Goal: Find specific page/section: Find specific page/section

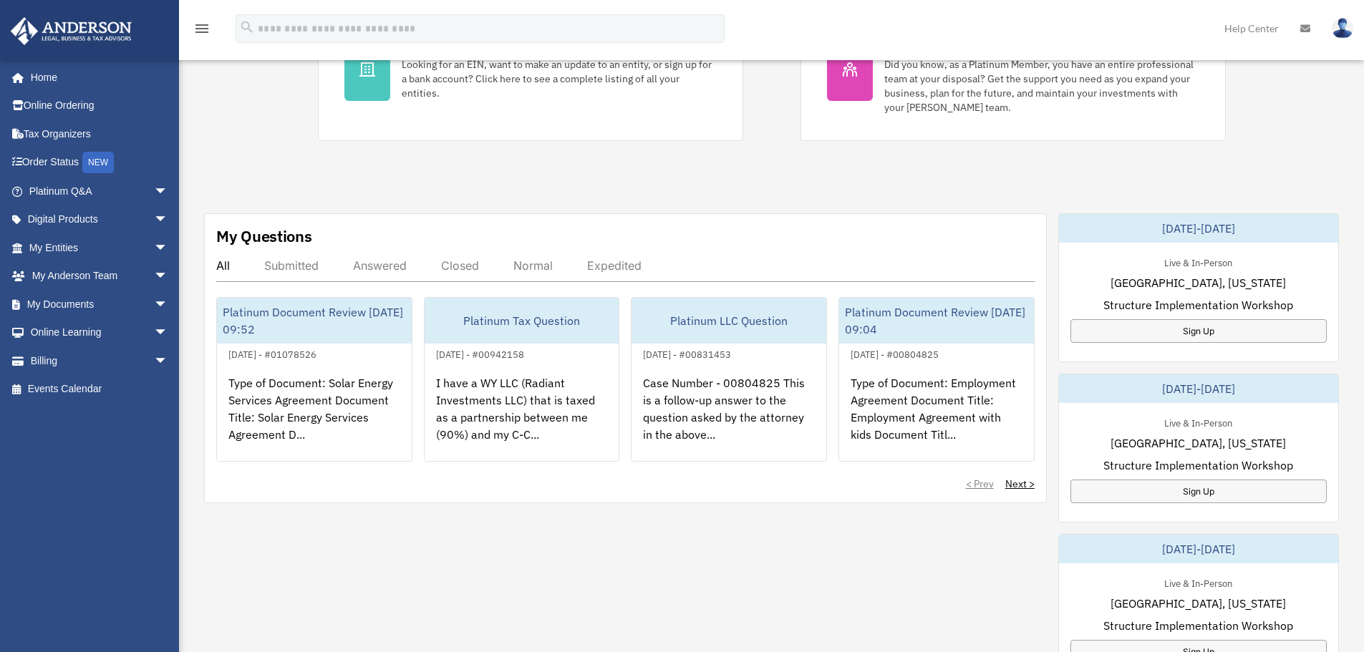
scroll to position [358, 0]
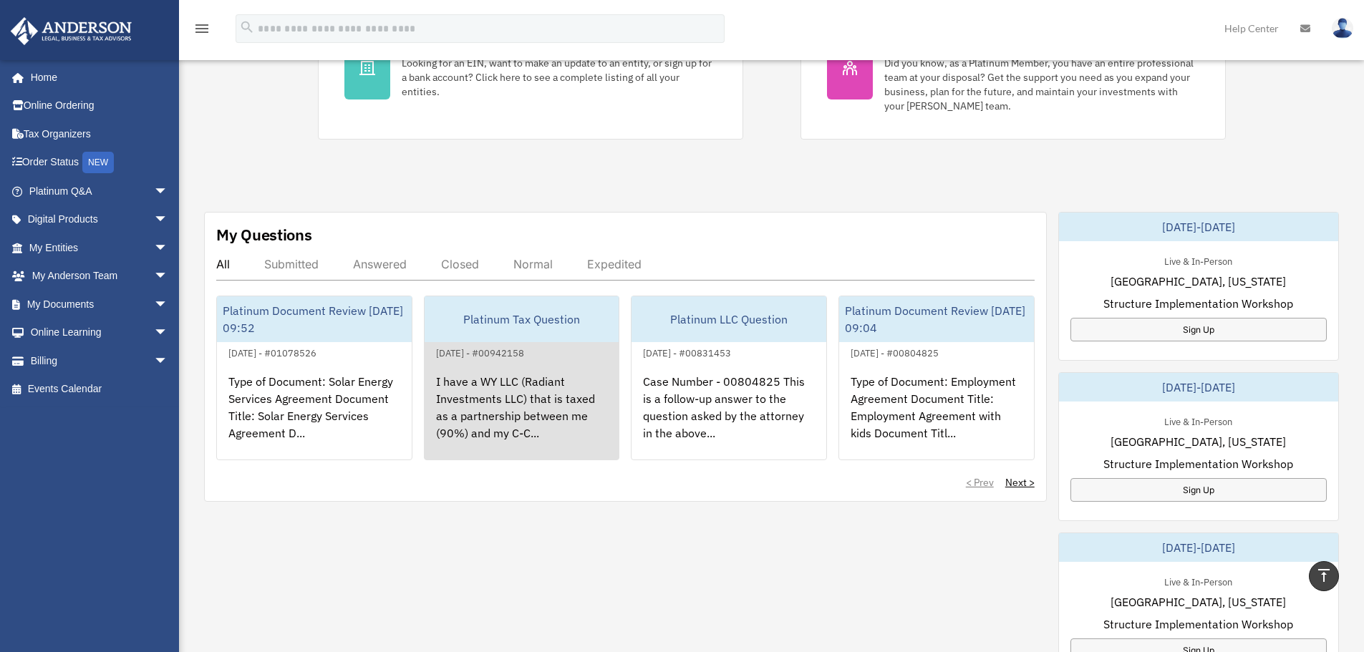
click at [547, 403] on div "I have a WY LLC (Radiant Investments LLC) that is taxed as a partnership betwee…" at bounding box center [522, 418] width 195 height 112
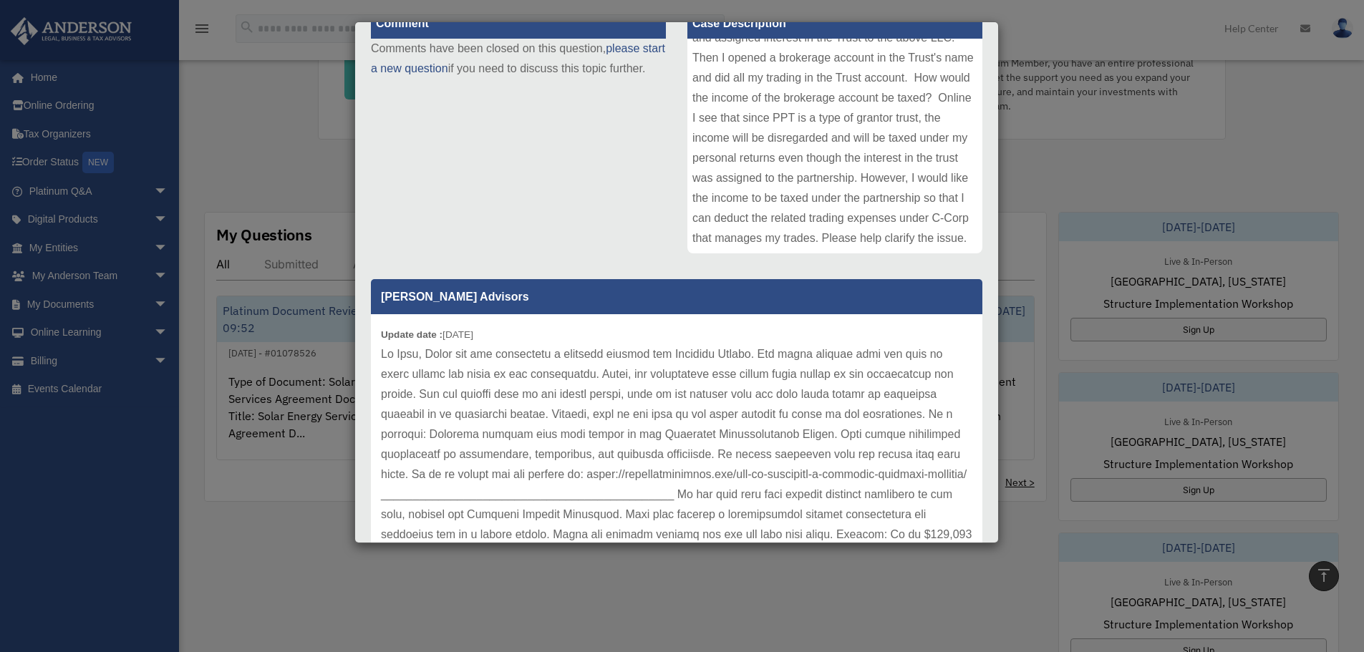
scroll to position [215, 0]
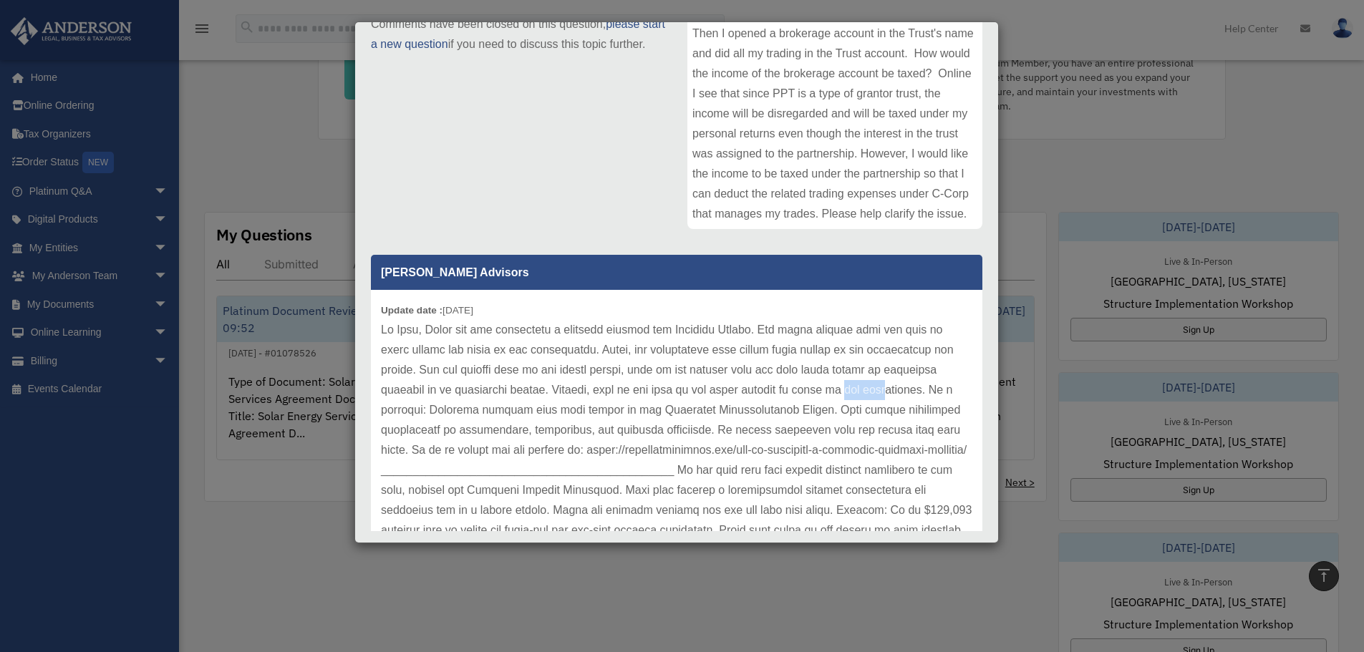
drag, startPoint x: 831, startPoint y: 389, endPoint x: 872, endPoint y: 387, distance: 40.2
click at [872, 387] on p at bounding box center [677, 440] width 592 height 241
click at [591, 408] on p at bounding box center [677, 440] width 592 height 241
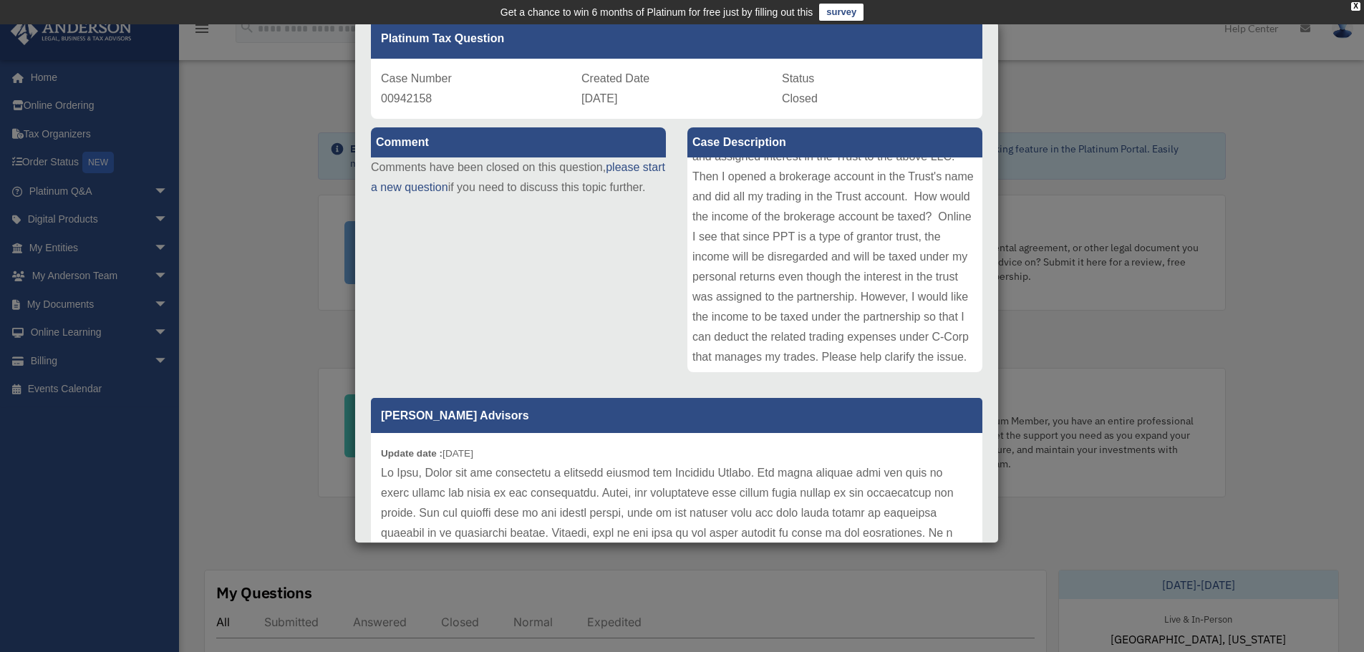
scroll to position [0, 0]
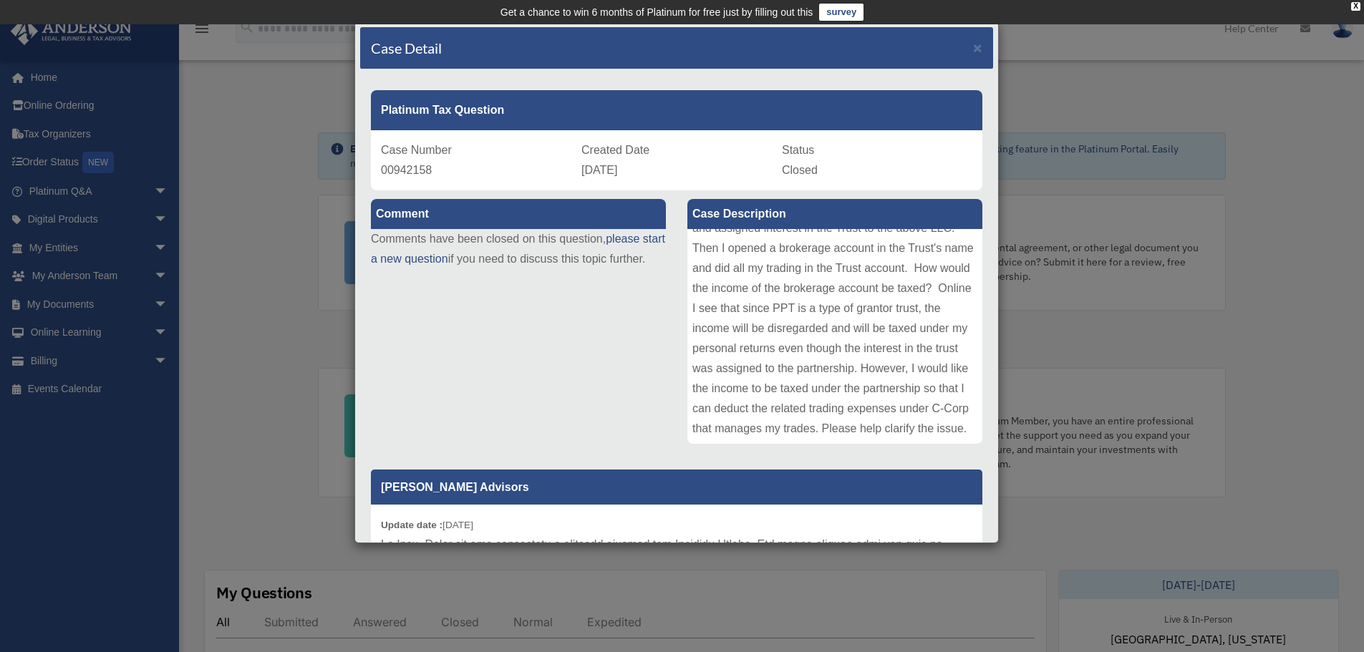
click at [1057, 191] on div "Case Detail × Platinum Tax Question Case Number 00942158 Created Date April 16,…" at bounding box center [682, 326] width 1364 height 652
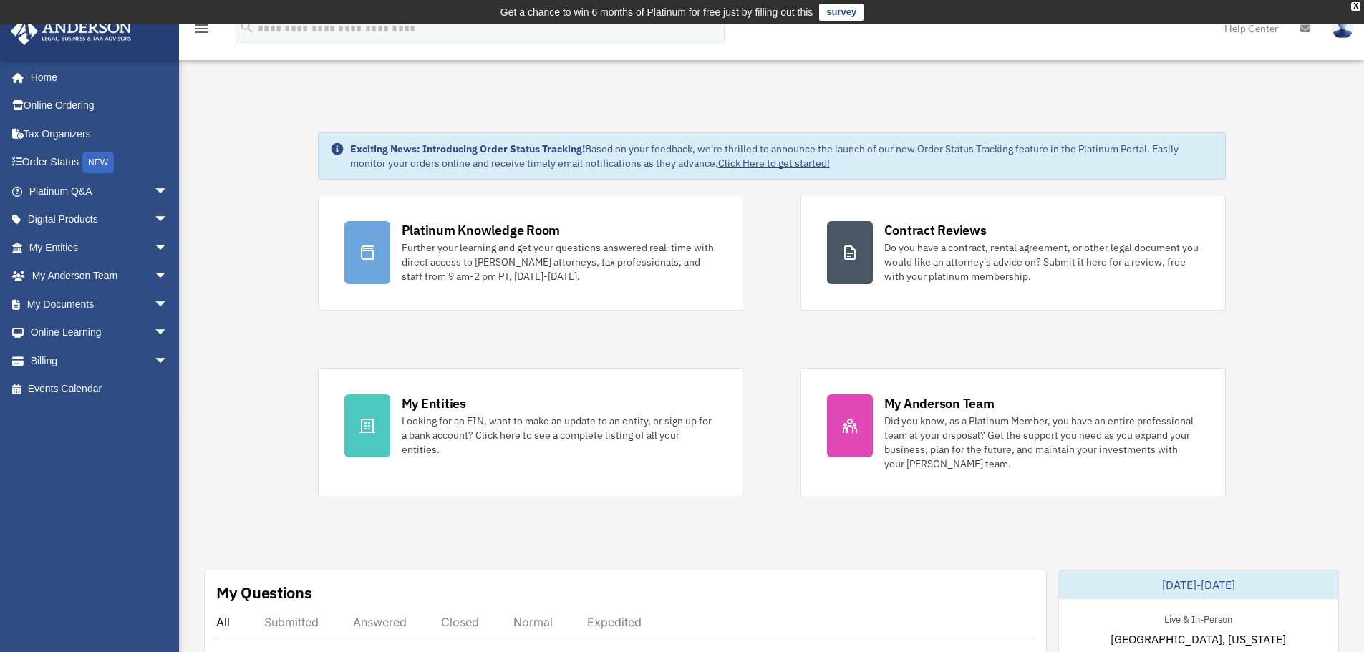
scroll to position [410, 0]
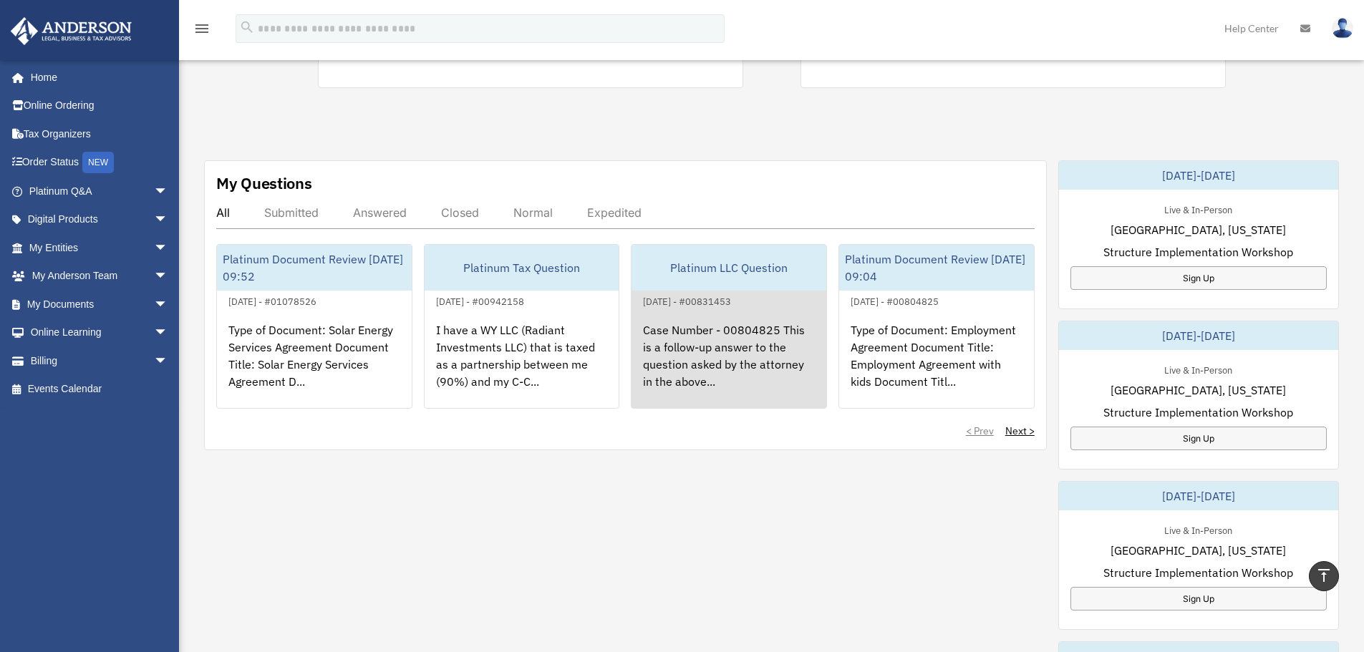
click at [714, 345] on div "Case Number - 00804825 This is a follow-up answer to the question asked by the …" at bounding box center [729, 366] width 195 height 112
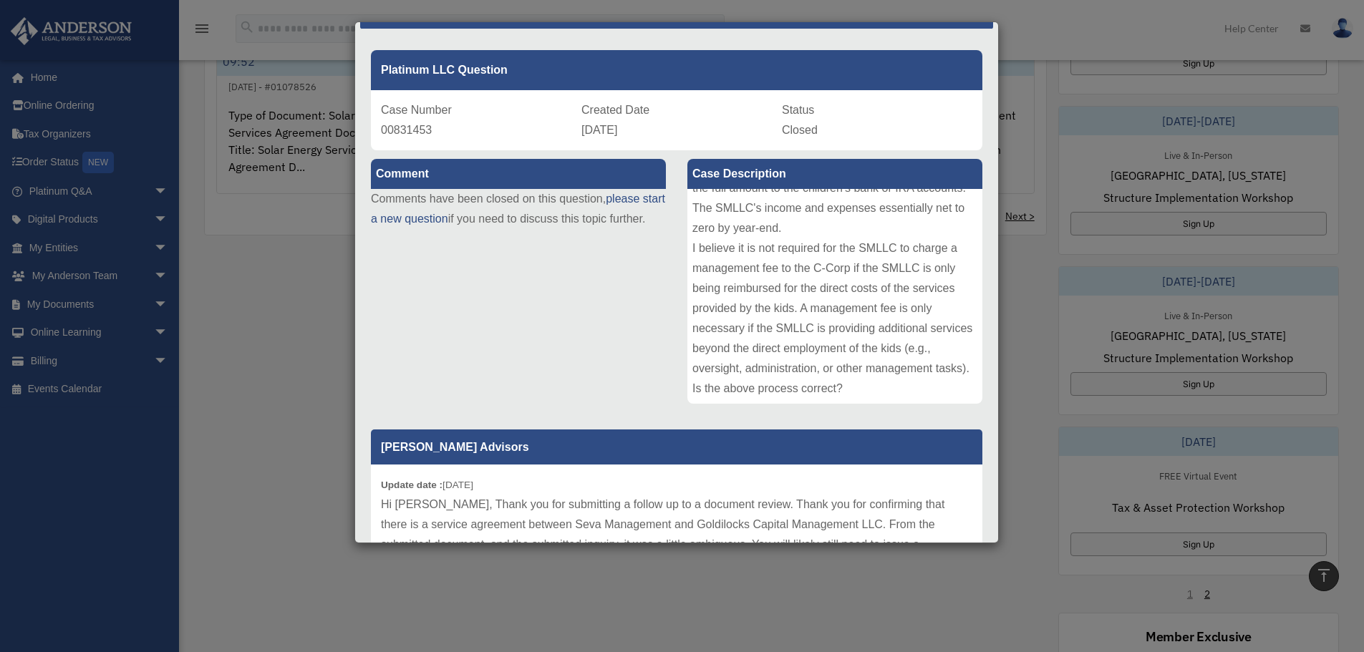
scroll to position [0, 0]
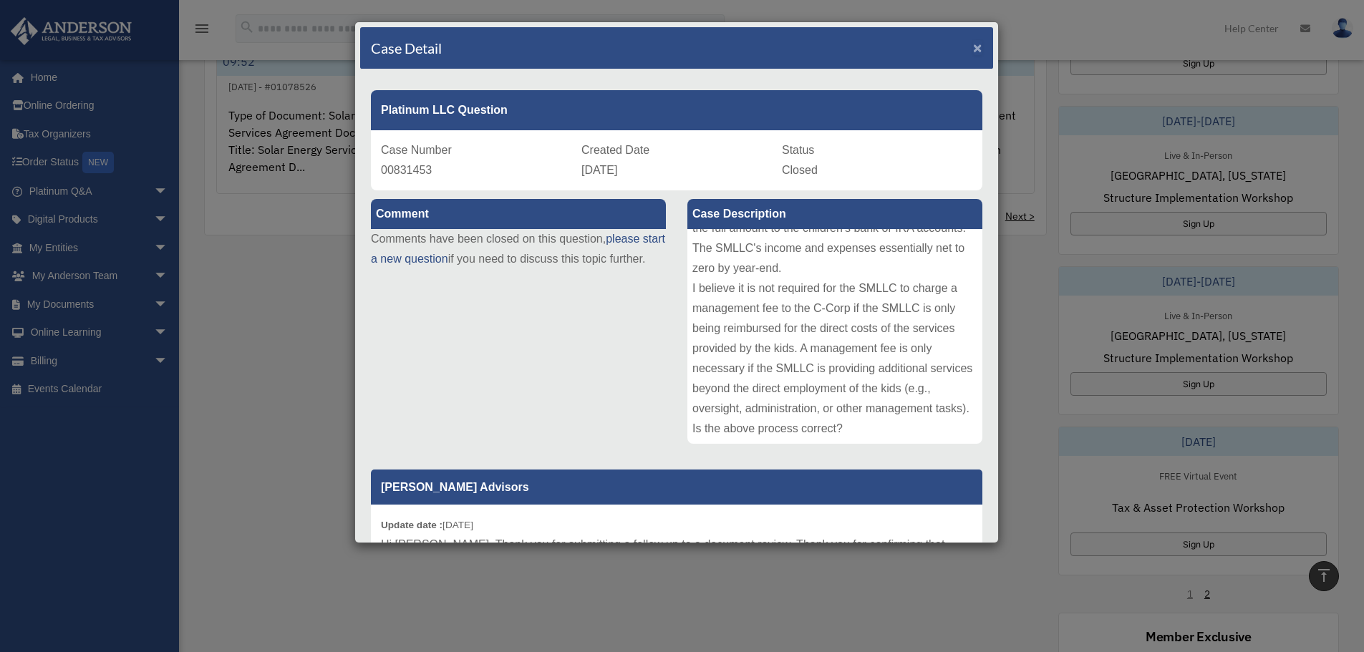
click at [973, 42] on span "×" at bounding box center [977, 47] width 9 height 16
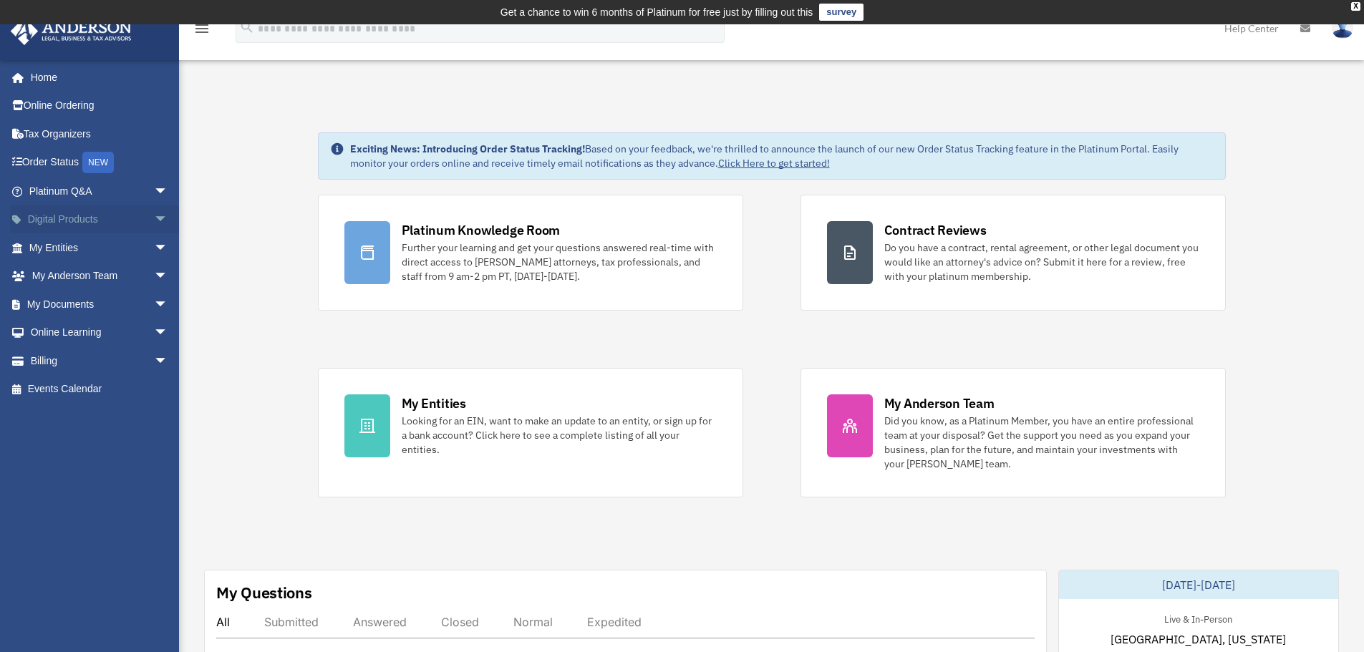
click at [154, 216] on span "arrow_drop_down" at bounding box center [168, 220] width 29 height 29
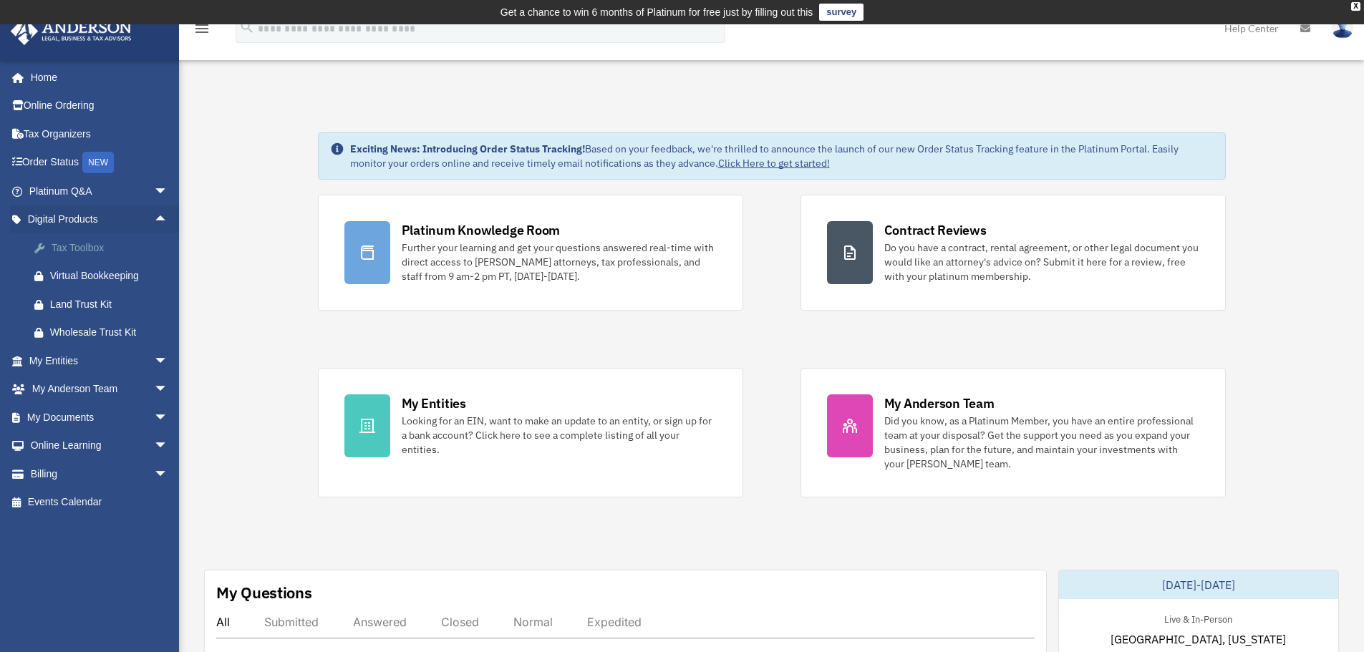
click at [92, 246] on div "Tax Toolbox" at bounding box center [111, 248] width 122 height 18
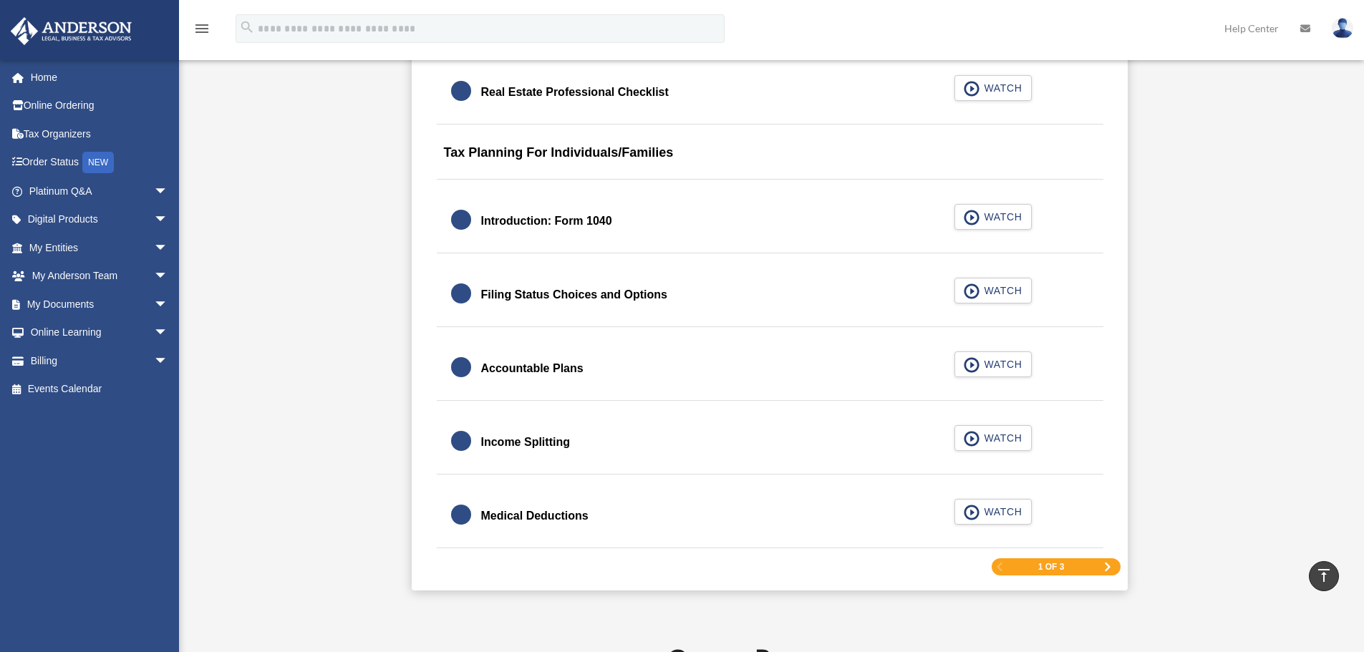
scroll to position [2077, 0]
